Goal: Navigation & Orientation: Find specific page/section

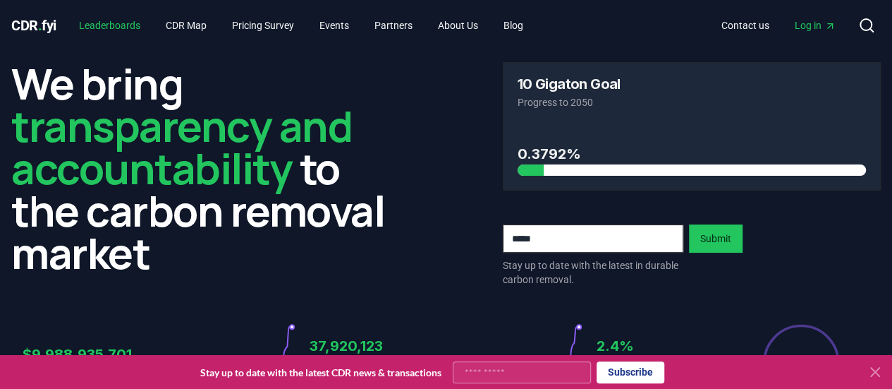
click at [124, 28] on link "Leaderboards" at bounding box center [110, 25] width 84 height 25
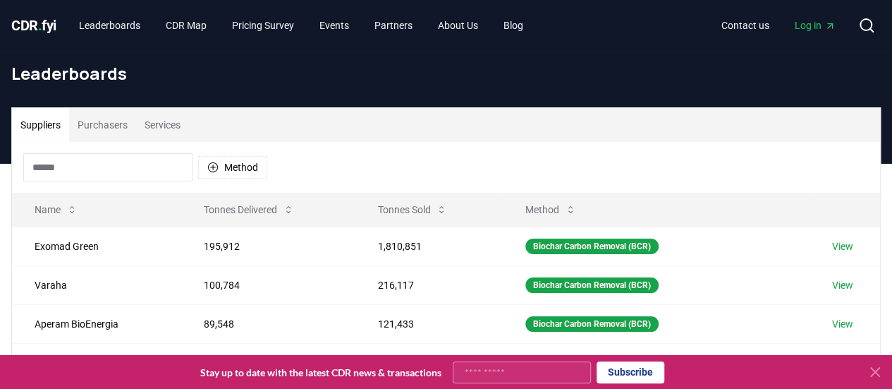
click at [138, 174] on input at bounding box center [107, 167] width 169 height 28
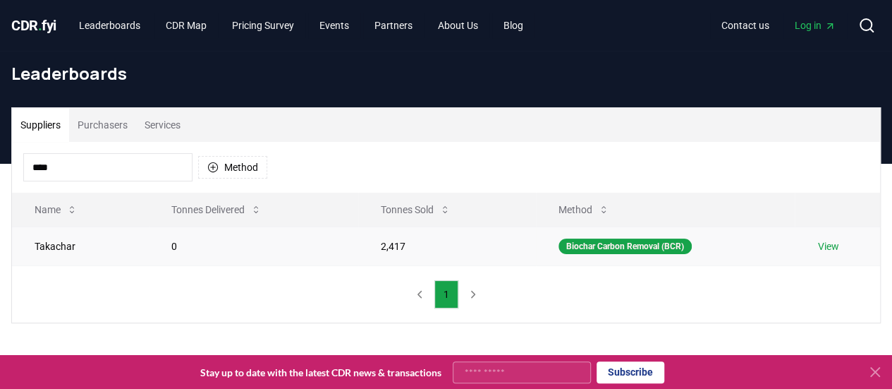
type input "****"
click at [830, 245] on link "View" at bounding box center [828, 246] width 21 height 14
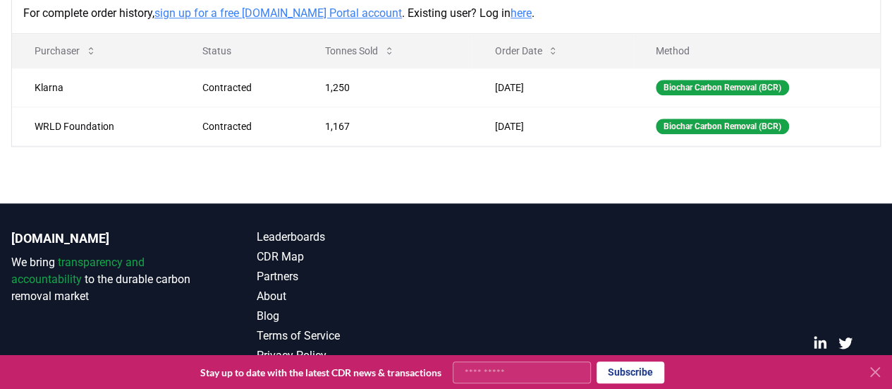
scroll to position [542, 0]
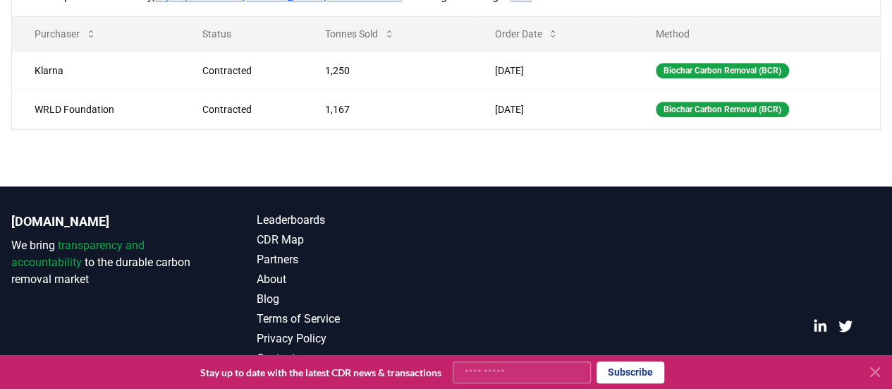
click at [874, 372] on icon at bounding box center [875, 371] width 8 height 8
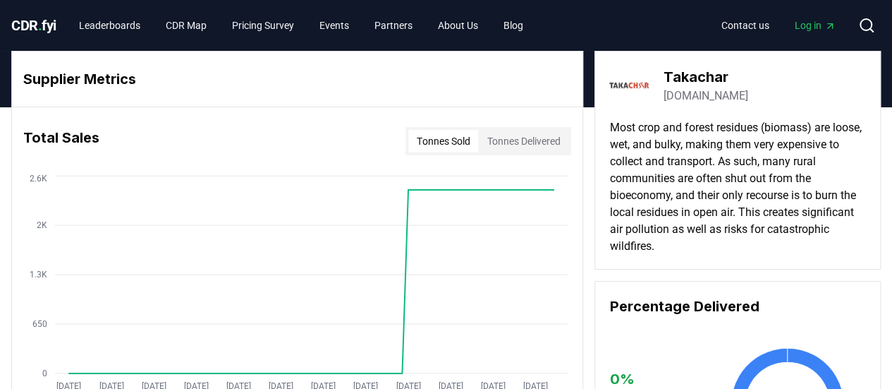
scroll to position [0, 0]
click at [192, 30] on link "CDR Map" at bounding box center [185, 25] width 63 height 25
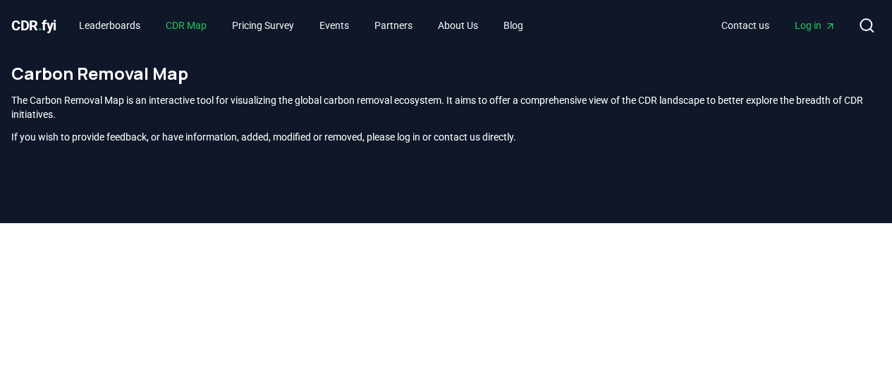
click at [195, 27] on link "CDR Map" at bounding box center [185, 25] width 63 height 25
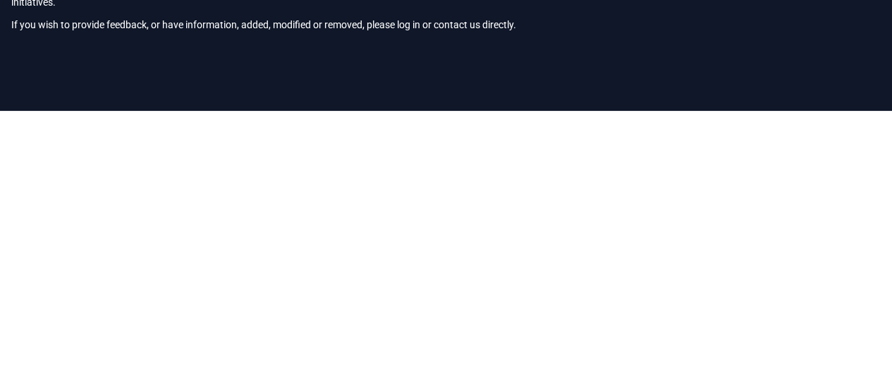
scroll to position [96, 0]
